Goal: Task Accomplishment & Management: Manage account settings

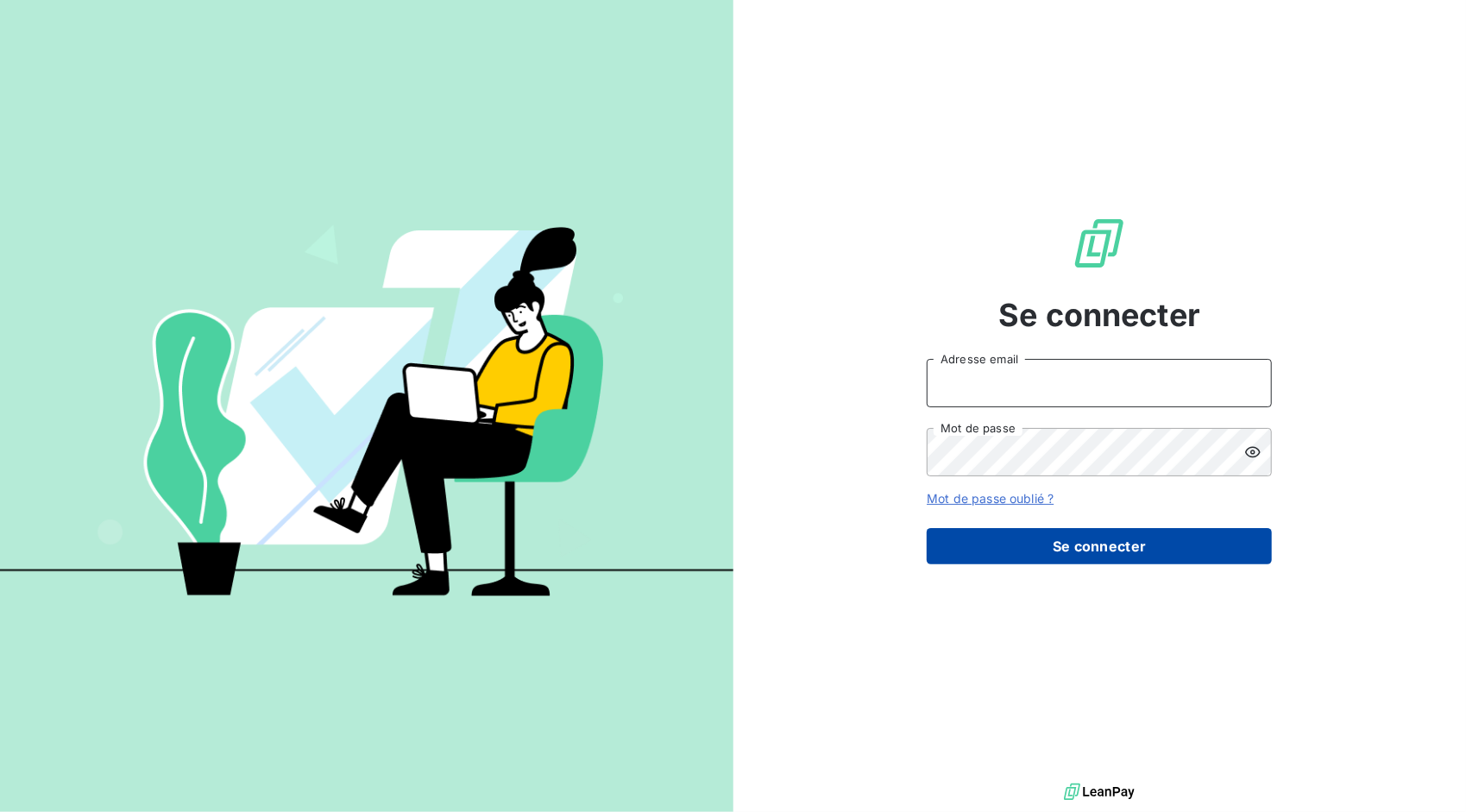
type input "[EMAIL_ADDRESS][DOMAIN_NAME]"
click at [1098, 552] on button "Se connecter" at bounding box center [1099, 546] width 345 height 36
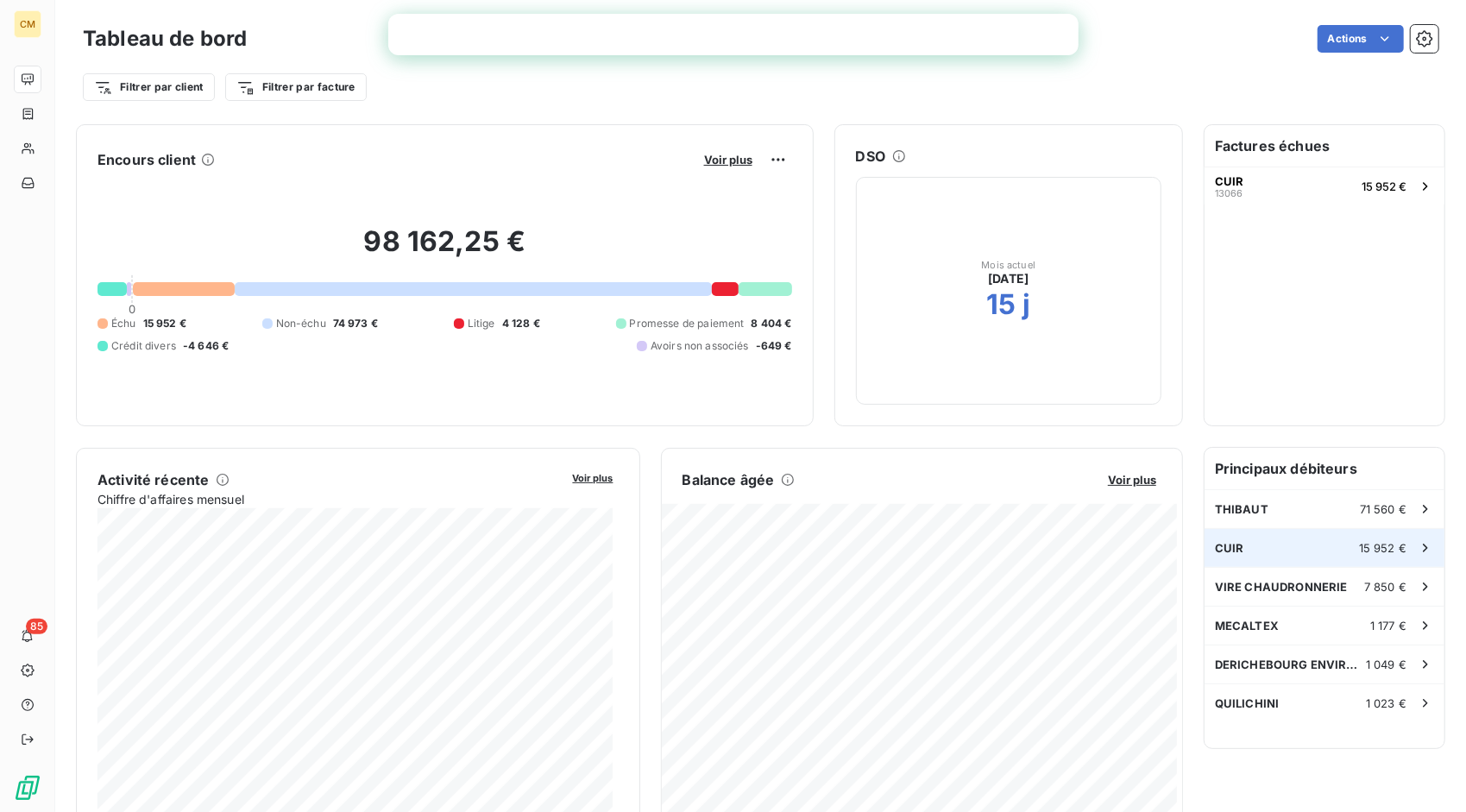
click at [1217, 543] on span "CUIR" at bounding box center [1228, 547] width 29 height 14
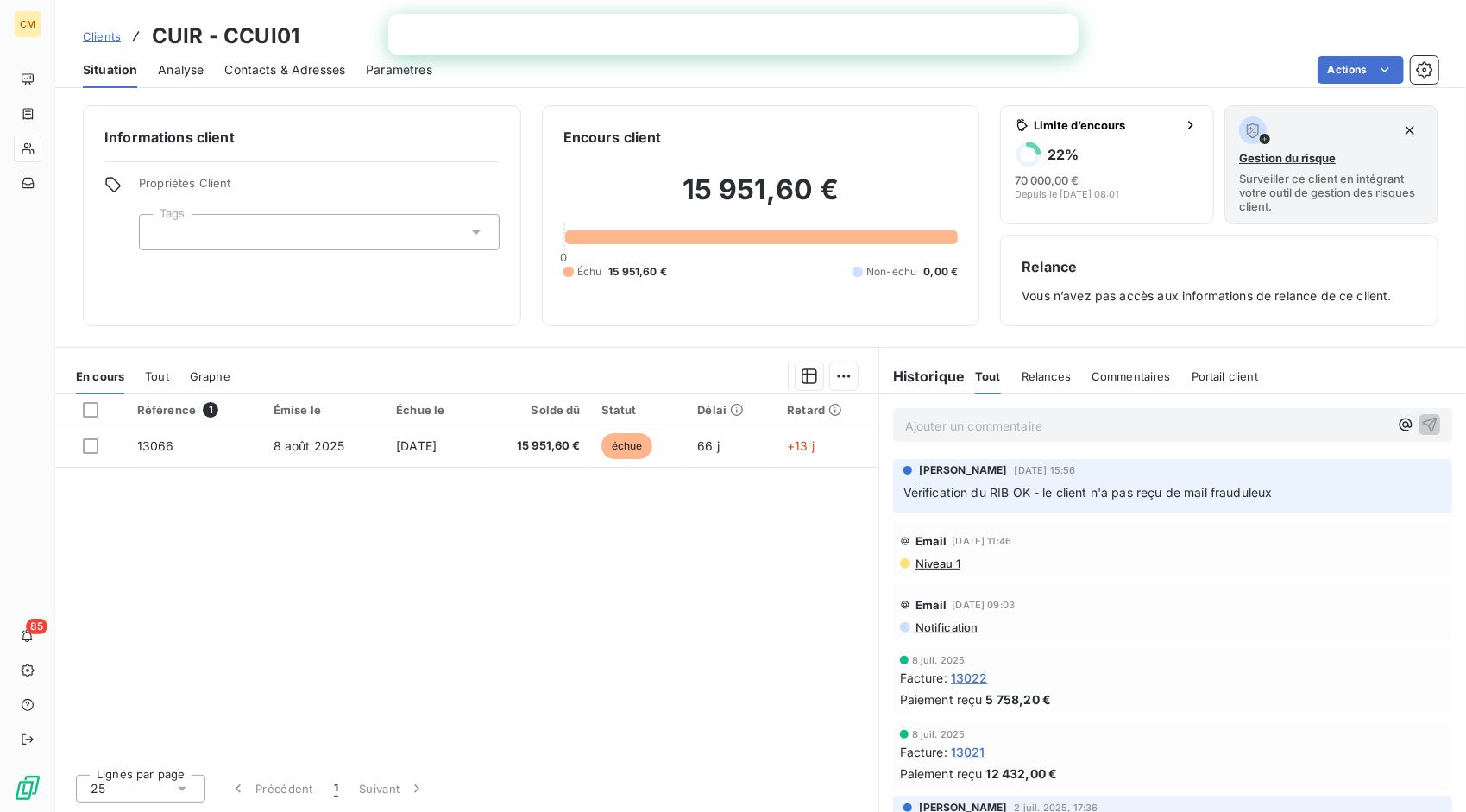
click at [1046, 376] on span "Relances" at bounding box center [1046, 376] width 49 height 14
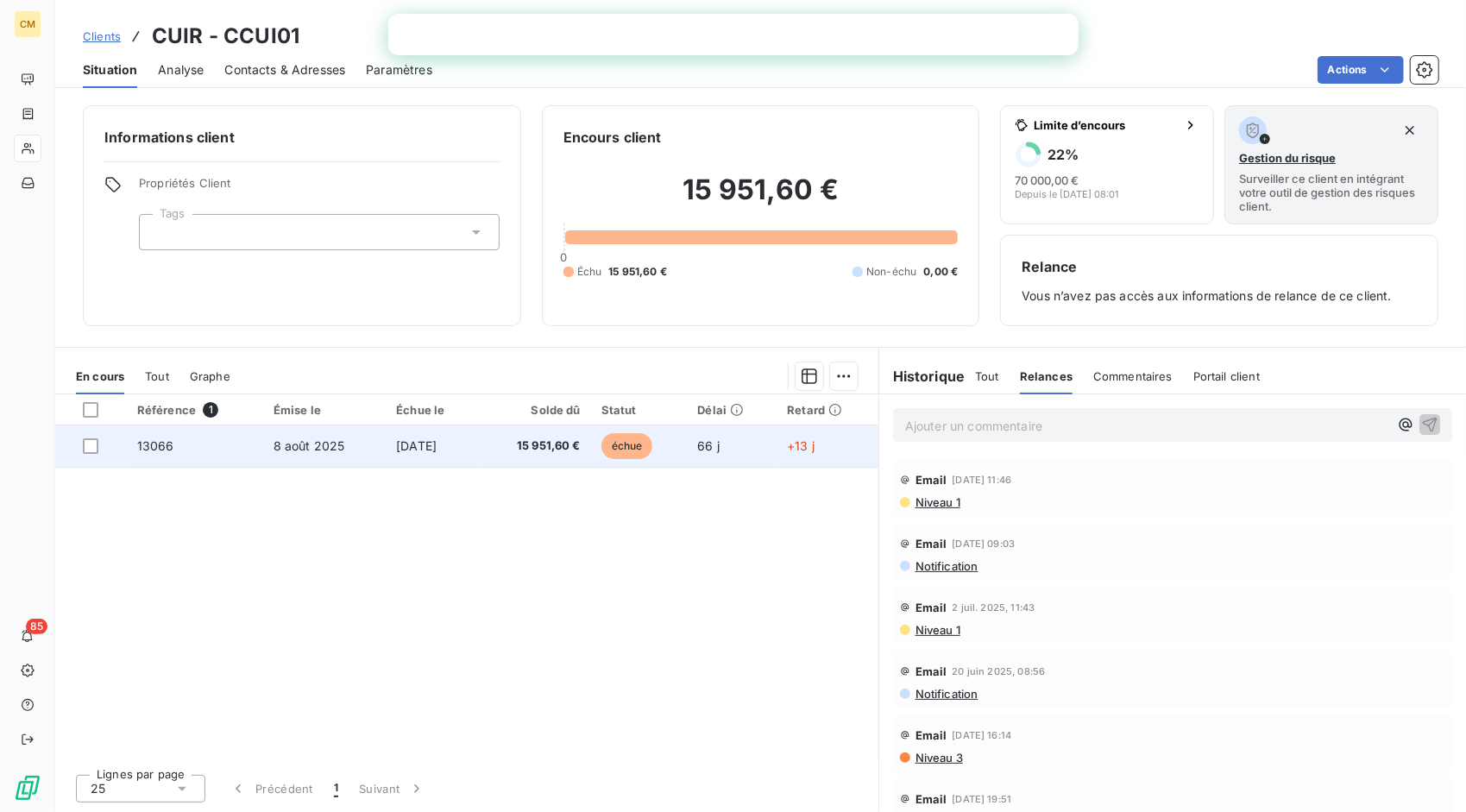
click at [478, 450] on td "[DATE]" at bounding box center [432, 446] width 93 height 42
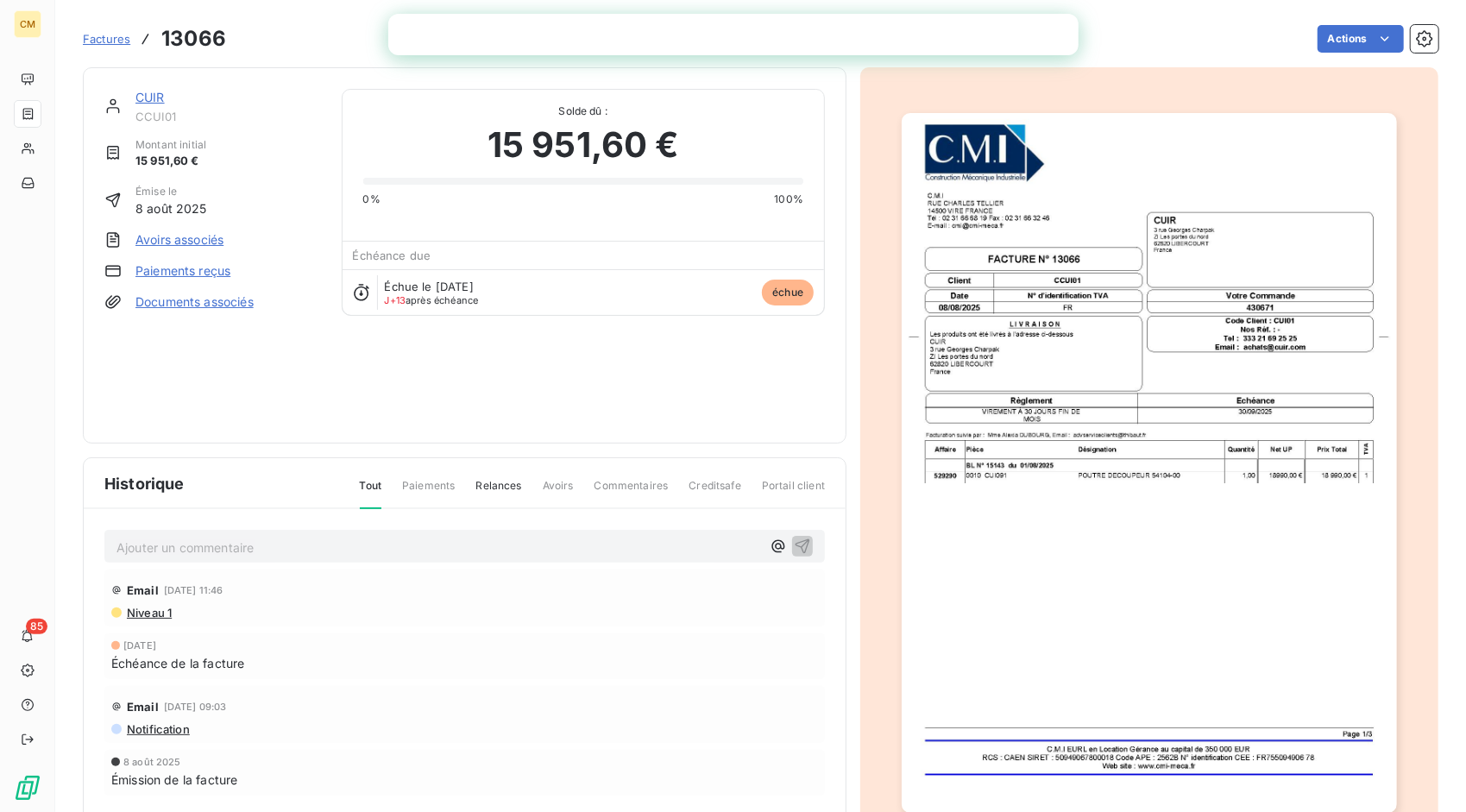
click at [452, 617] on div "Email [DATE] 11:46 Niveau 1 [DATE] Échéance de la facture Email [DATE] 09:03 No…" at bounding box center [464, 717] width 720 height 295
drag, startPoint x: 1004, startPoint y: 202, endPoint x: 928, endPoint y: 331, distance: 149.7
click at [928, 331] on img "button" at bounding box center [1148, 462] width 494 height 699
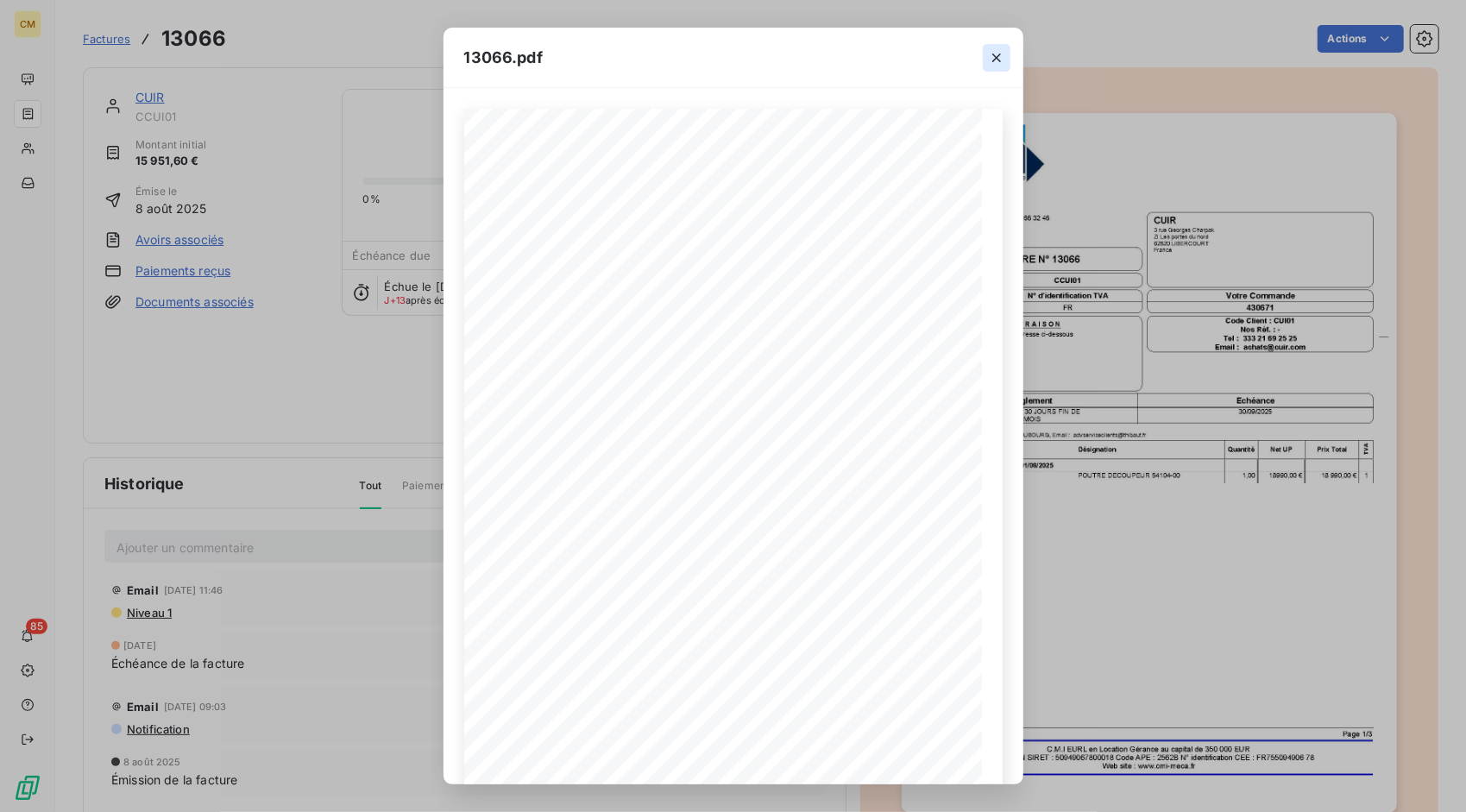
click at [998, 56] on icon "button" at bounding box center [997, 58] width 17 height 17
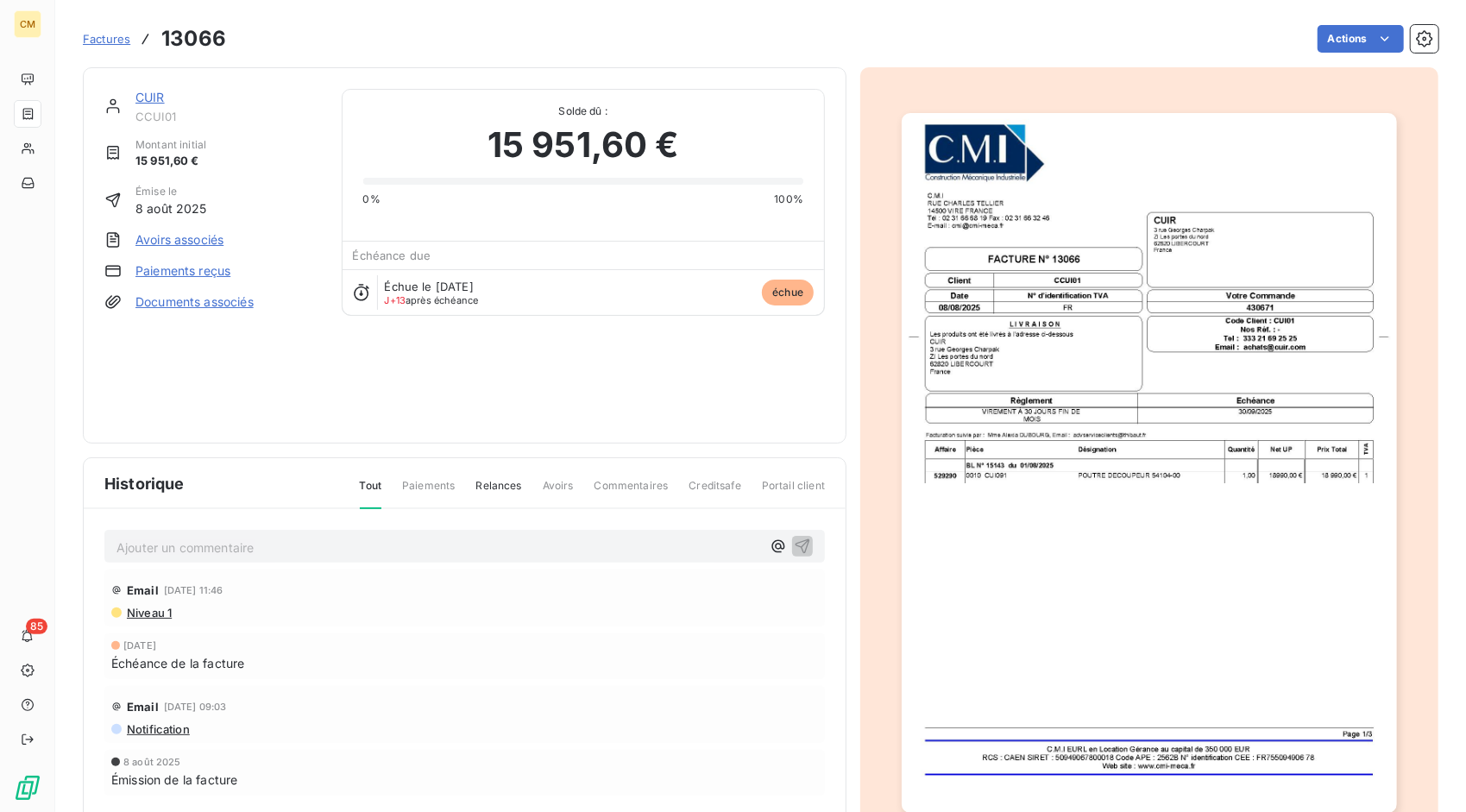
click at [483, 478] on span "Relances" at bounding box center [498, 492] width 45 height 29
click at [341, 540] on p "Ajouter un commentaire ﻿" at bounding box center [438, 547] width 645 height 22
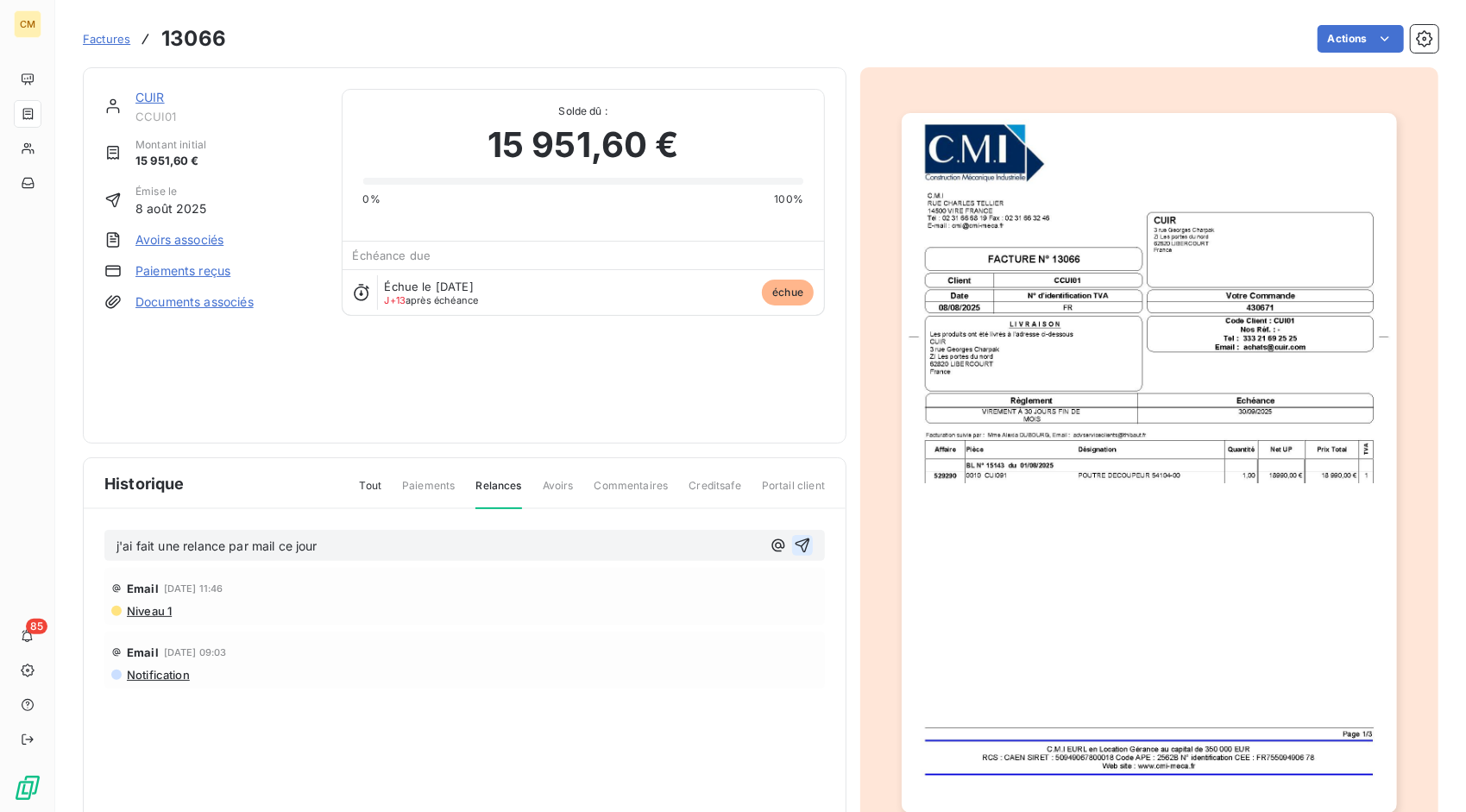
click at [801, 538] on icon "button" at bounding box center [803, 545] width 17 height 17
